Goal: Navigation & Orientation: Find specific page/section

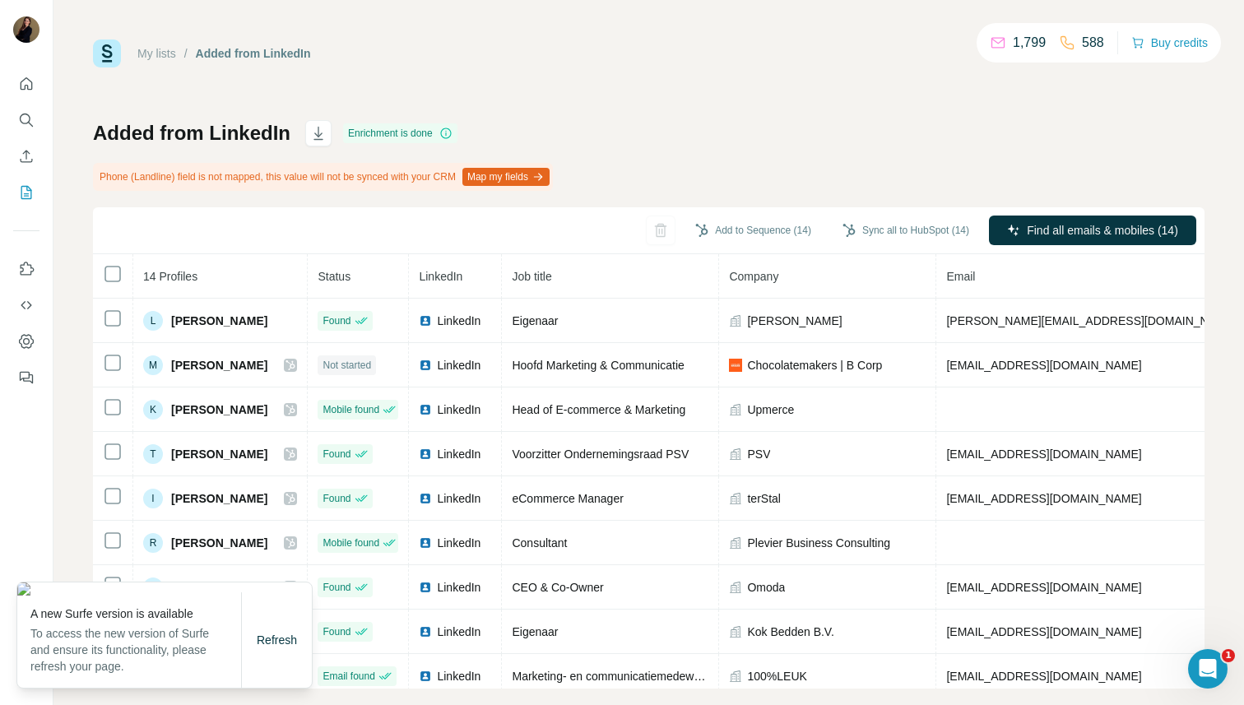
drag, startPoint x: 284, startPoint y: 638, endPoint x: 303, endPoint y: 634, distance: 19.4
click at [284, 638] on span "Refresh" at bounding box center [277, 640] width 40 height 13
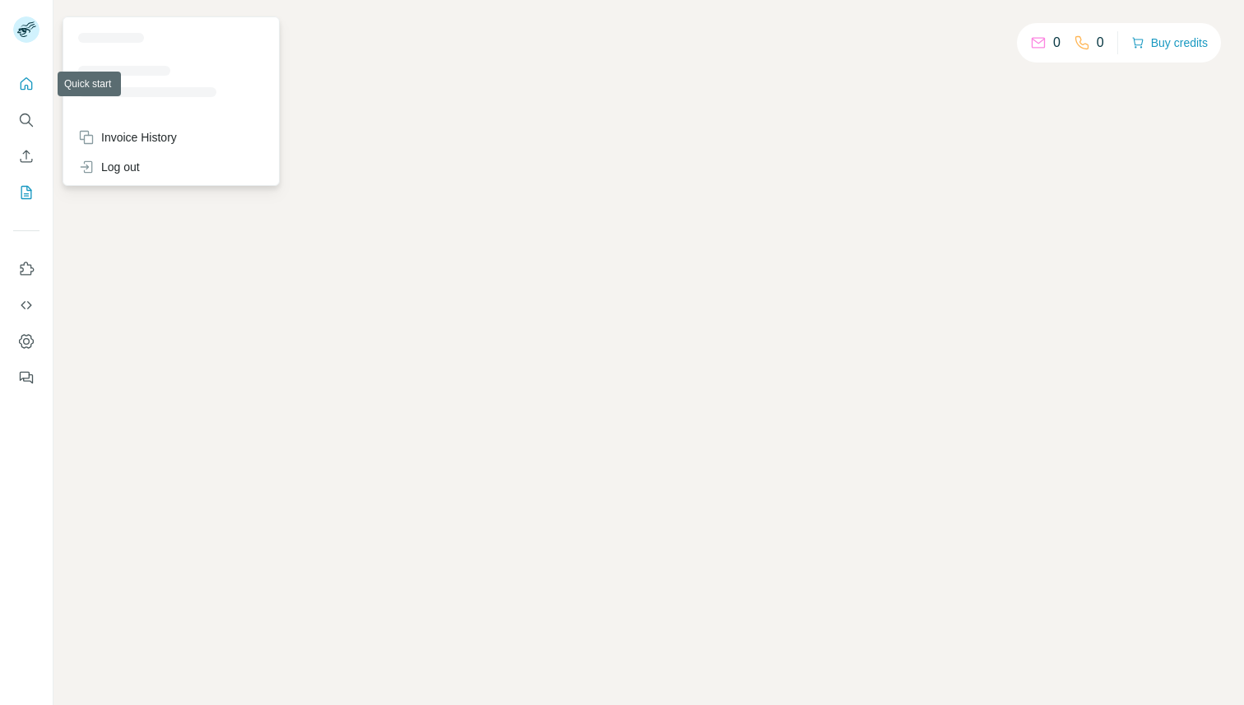
click at [24, 77] on icon "Quick start" at bounding box center [26, 84] width 16 height 16
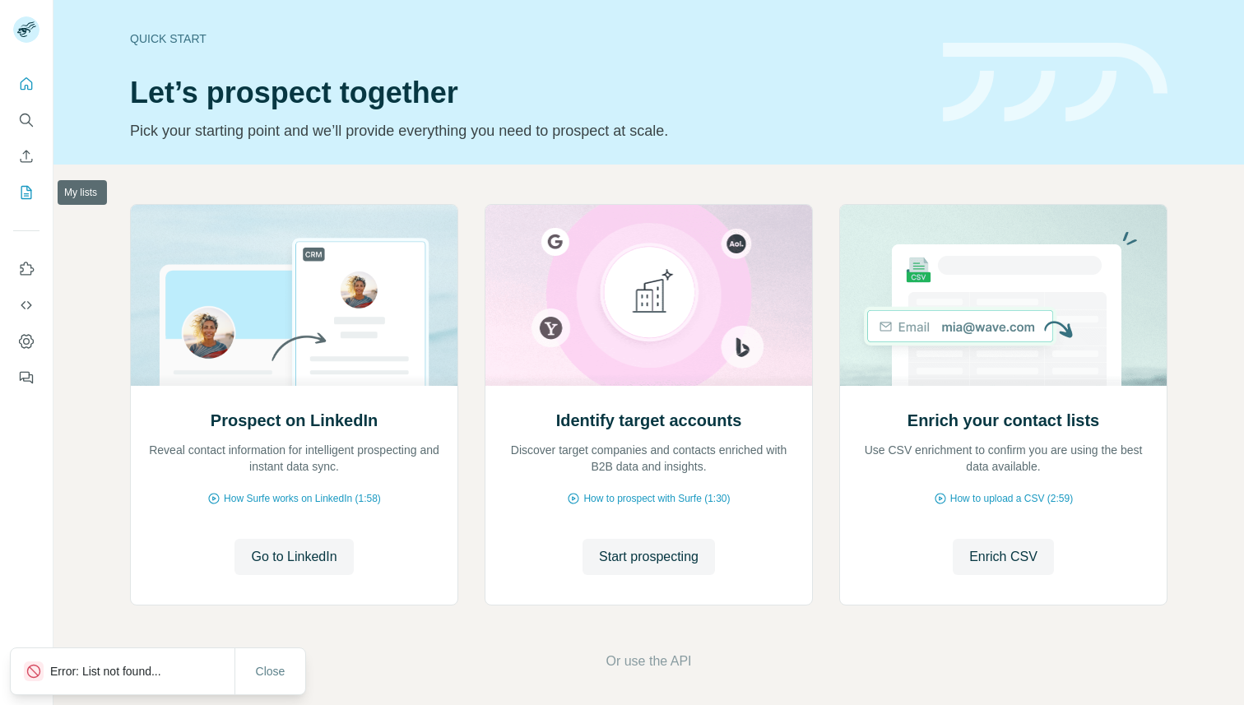
click at [25, 188] on icon "My lists" at bounding box center [26, 192] width 16 height 16
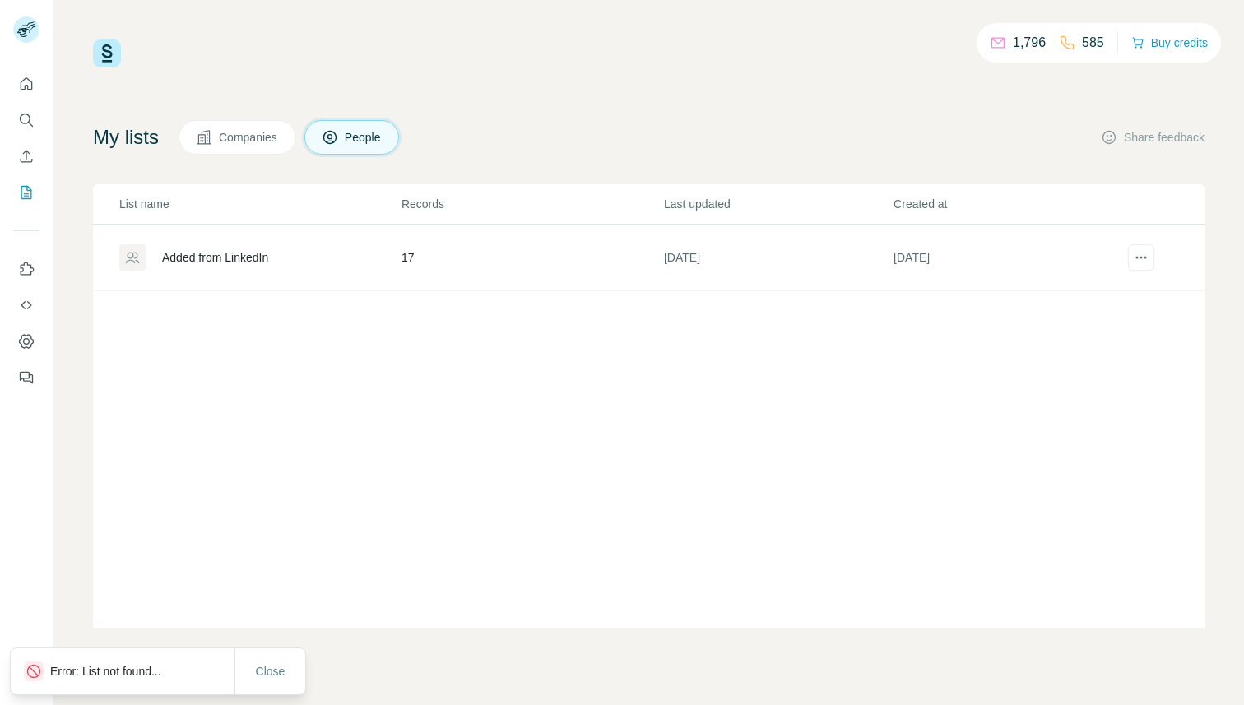
click at [300, 259] on div "Added from LinkedIn" at bounding box center [259, 257] width 281 height 26
